Goal: Check status: Check status

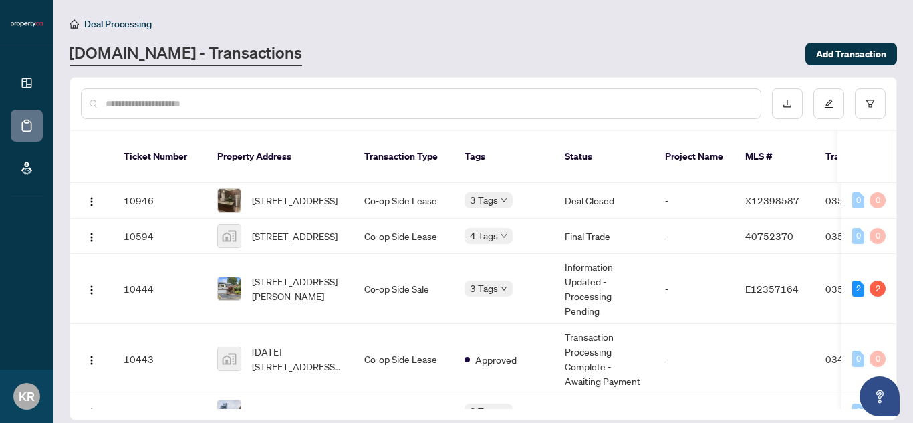
scroll to position [41, 0]
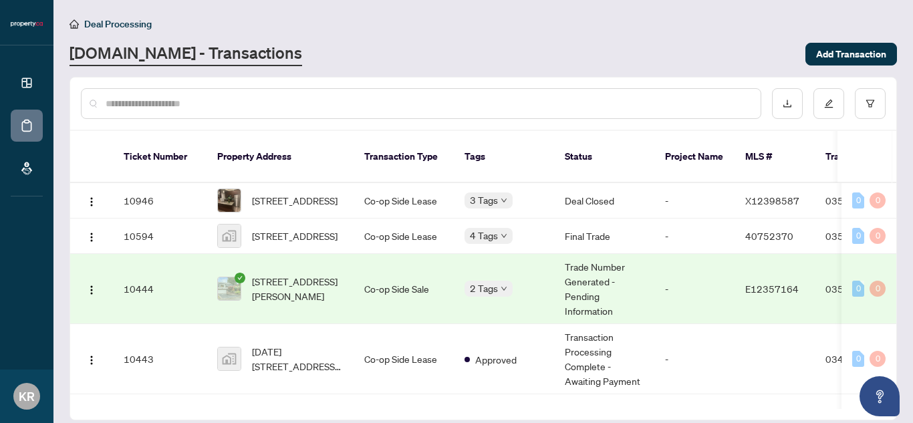
scroll to position [41, 0]
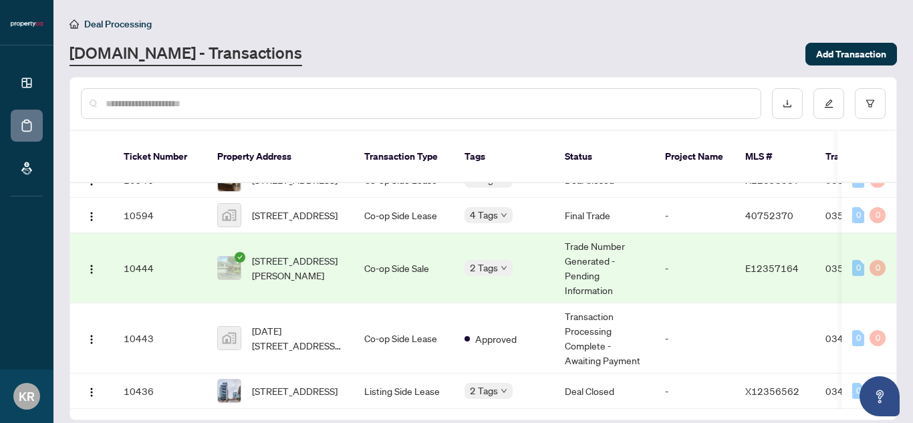
click at [229, 233] on td "[STREET_ADDRESS][PERSON_NAME]" at bounding box center [280, 268] width 147 height 70
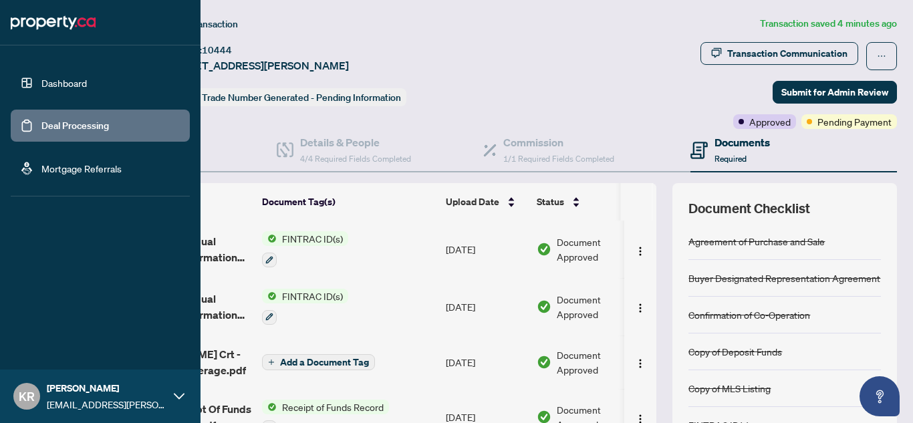
click at [41, 126] on link "Deal Processing" at bounding box center [75, 126] width 68 height 12
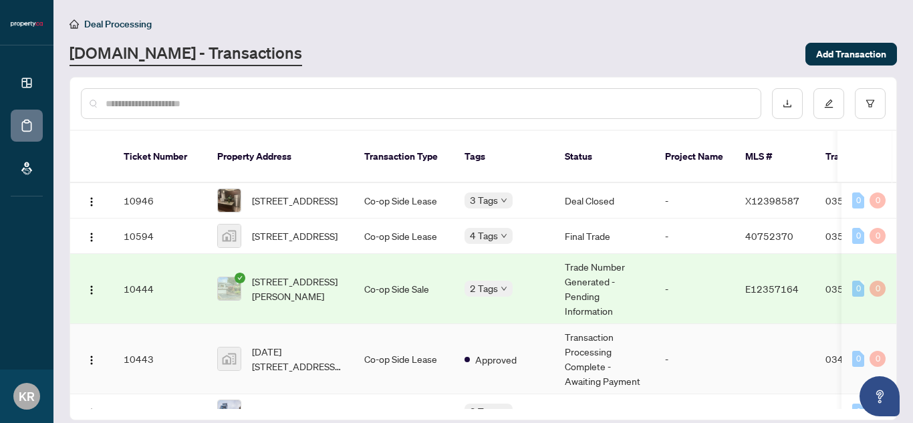
scroll to position [41, 0]
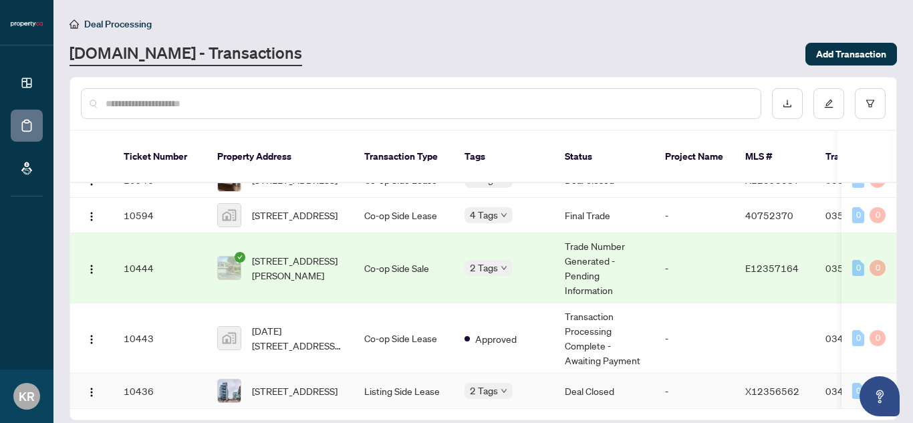
drag, startPoint x: 301, startPoint y: 389, endPoint x: 593, endPoint y: 376, distance: 291.7
click at [593, 376] on tbody "10946 [STREET_ADDRESS] Co-op Side Lease 3 Tags Deal Closed - X12398587 035213 […" at bounding box center [720, 285] width 1301 height 247
click at [616, 15] on main "Deal Processing [DOMAIN_NAME] - Transactions Add Transaction Ticket Number Prop…" at bounding box center [483, 211] width 860 height 423
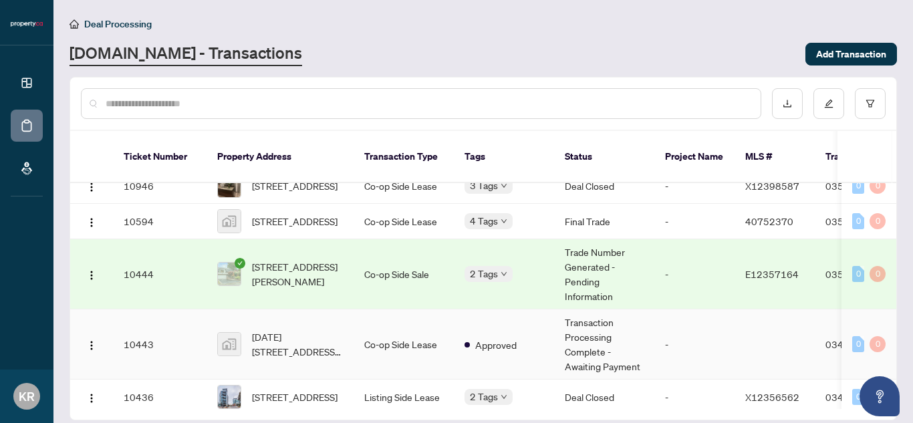
scroll to position [0, 0]
